Goal: Information Seeking & Learning: Learn about a topic

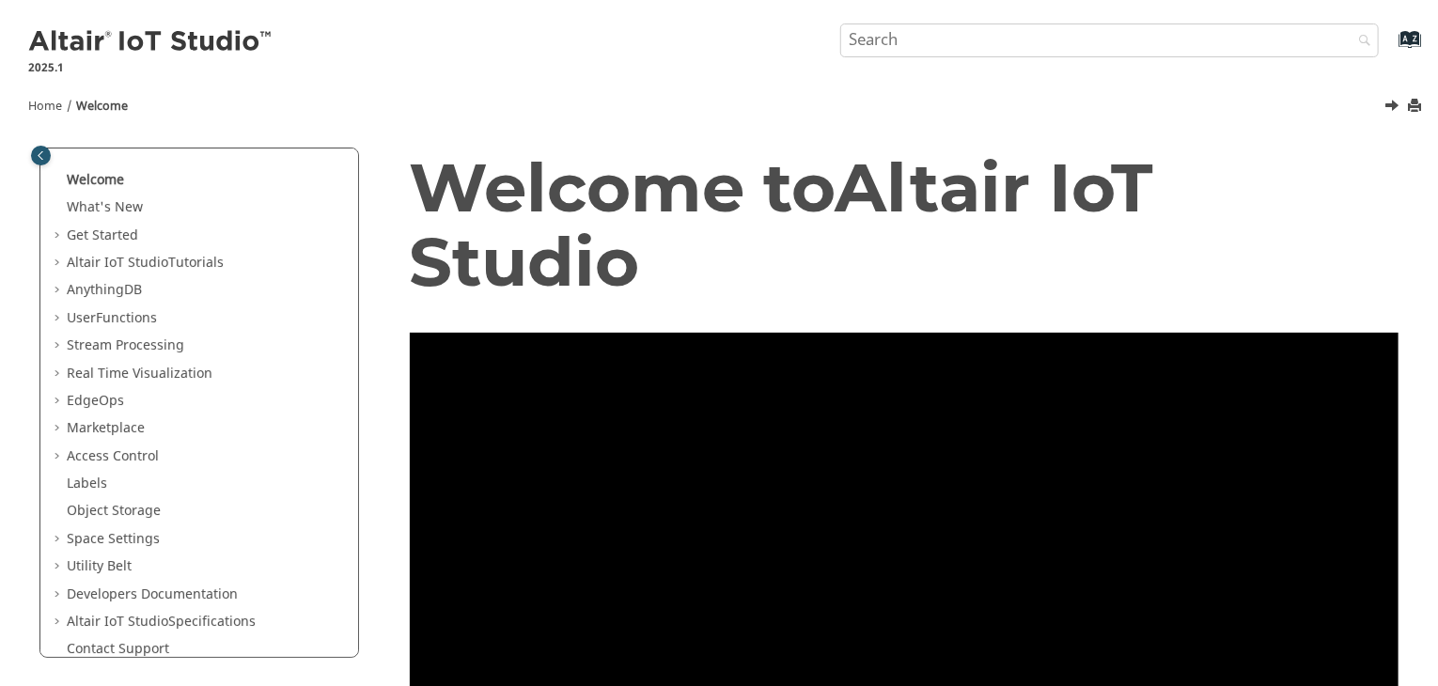
scroll to position [26, 0]
click at [1408, 105] on button "Print this page" at bounding box center [1415, 106] width 15 height 25
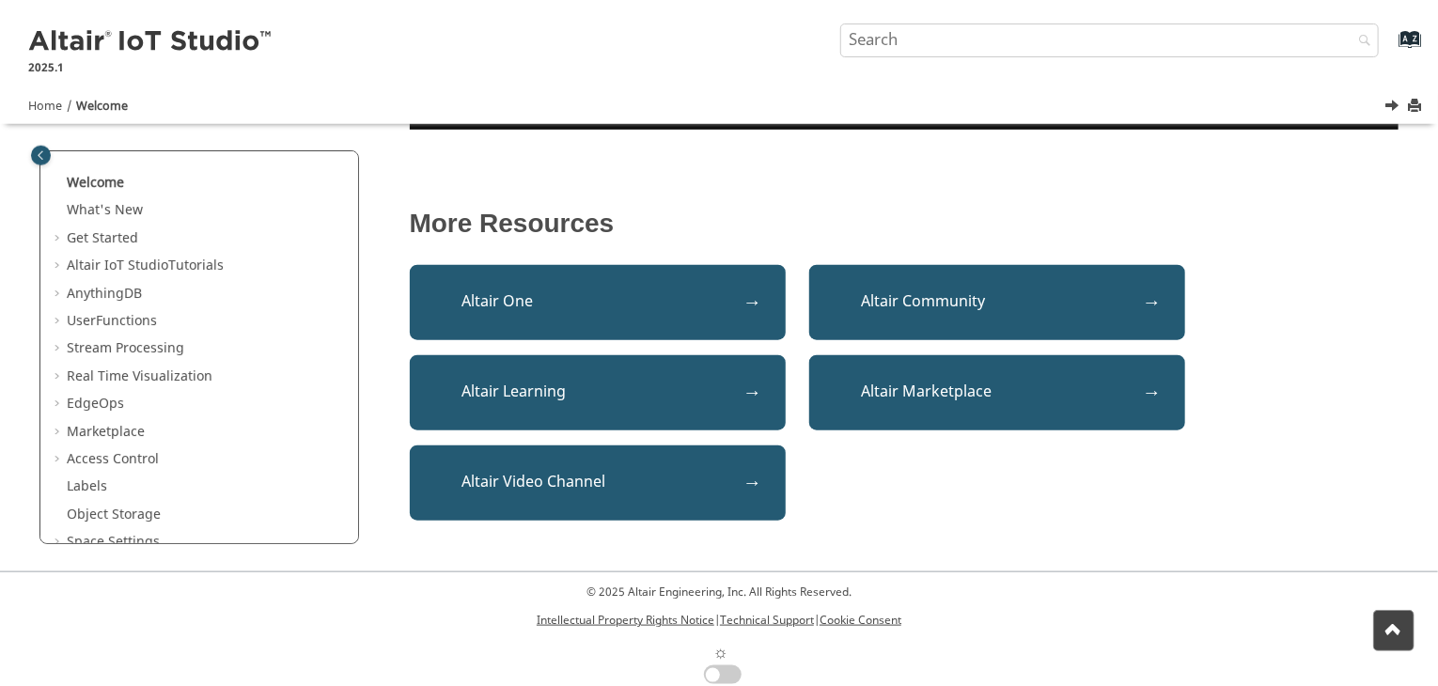
scroll to position [759, 0]
click at [718, 375] on link "Altair Learning" at bounding box center [598, 392] width 376 height 75
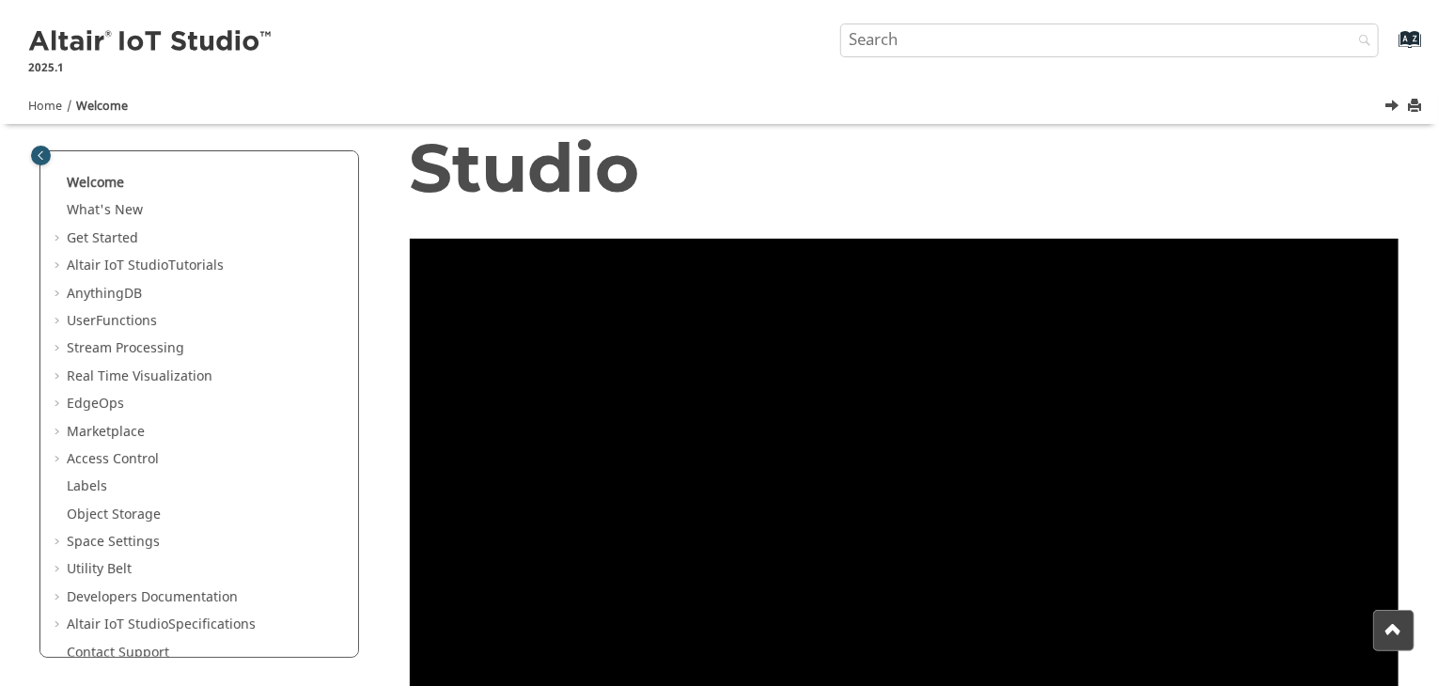
scroll to position [0, 0]
